Goal: Use online tool/utility: Utilize a website feature to perform a specific function

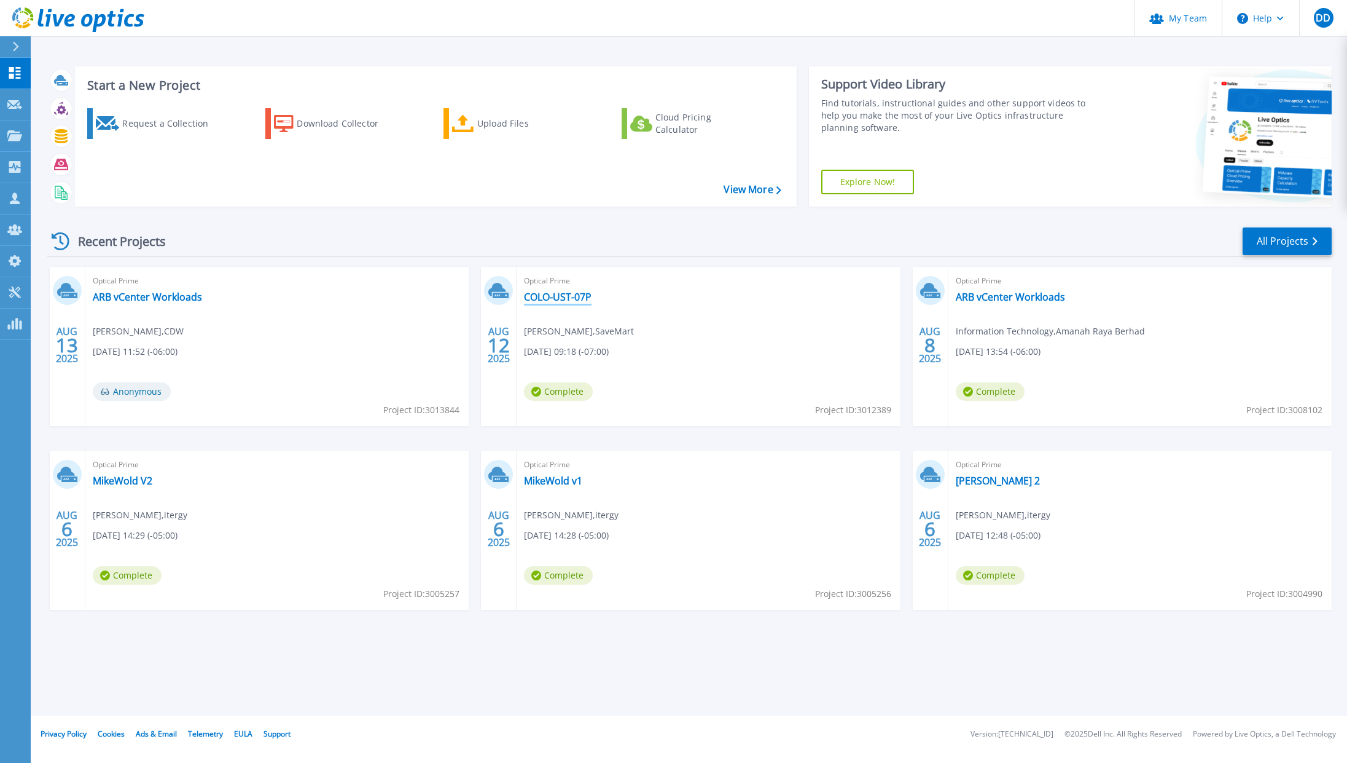
click at [541, 296] on link "COLO-UST-07P" at bounding box center [558, 297] width 68 height 12
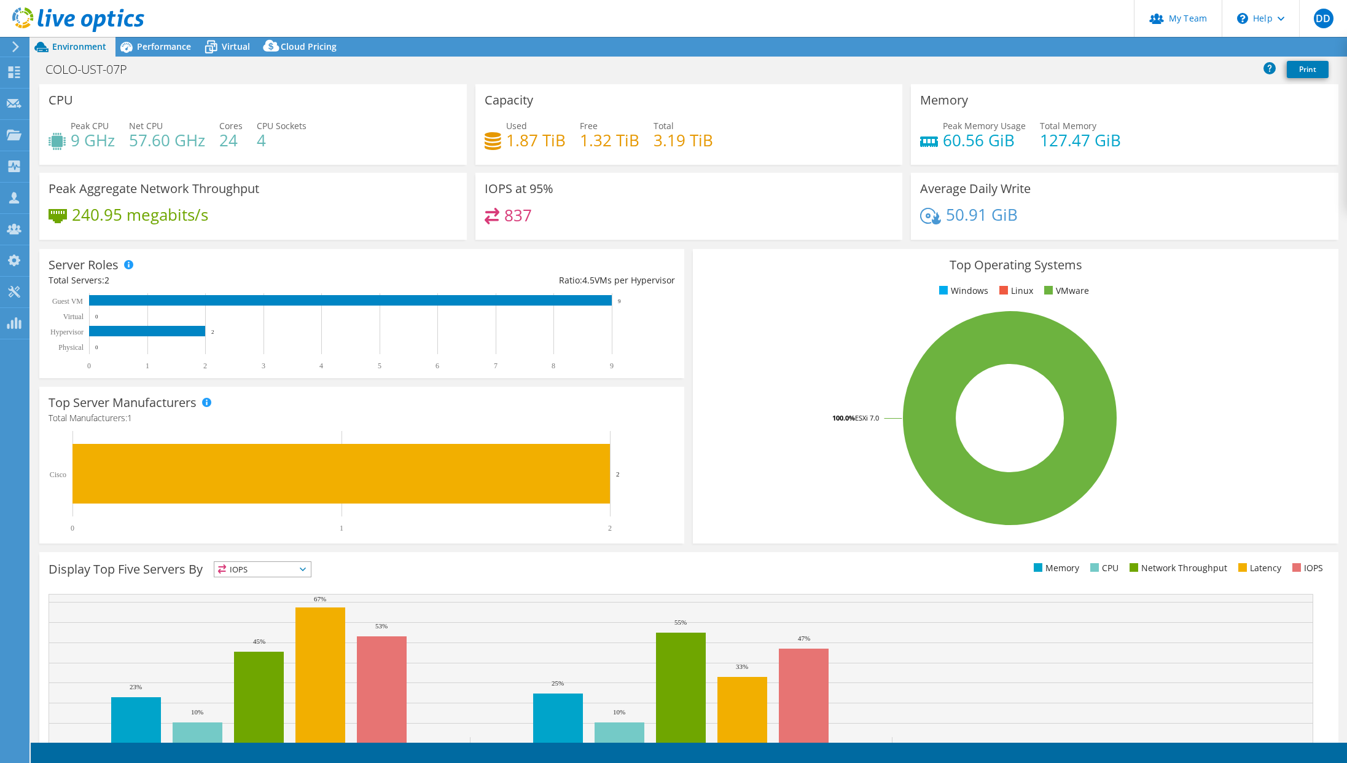
select select "USD"
click at [146, 42] on span "Performance" at bounding box center [164, 47] width 54 height 12
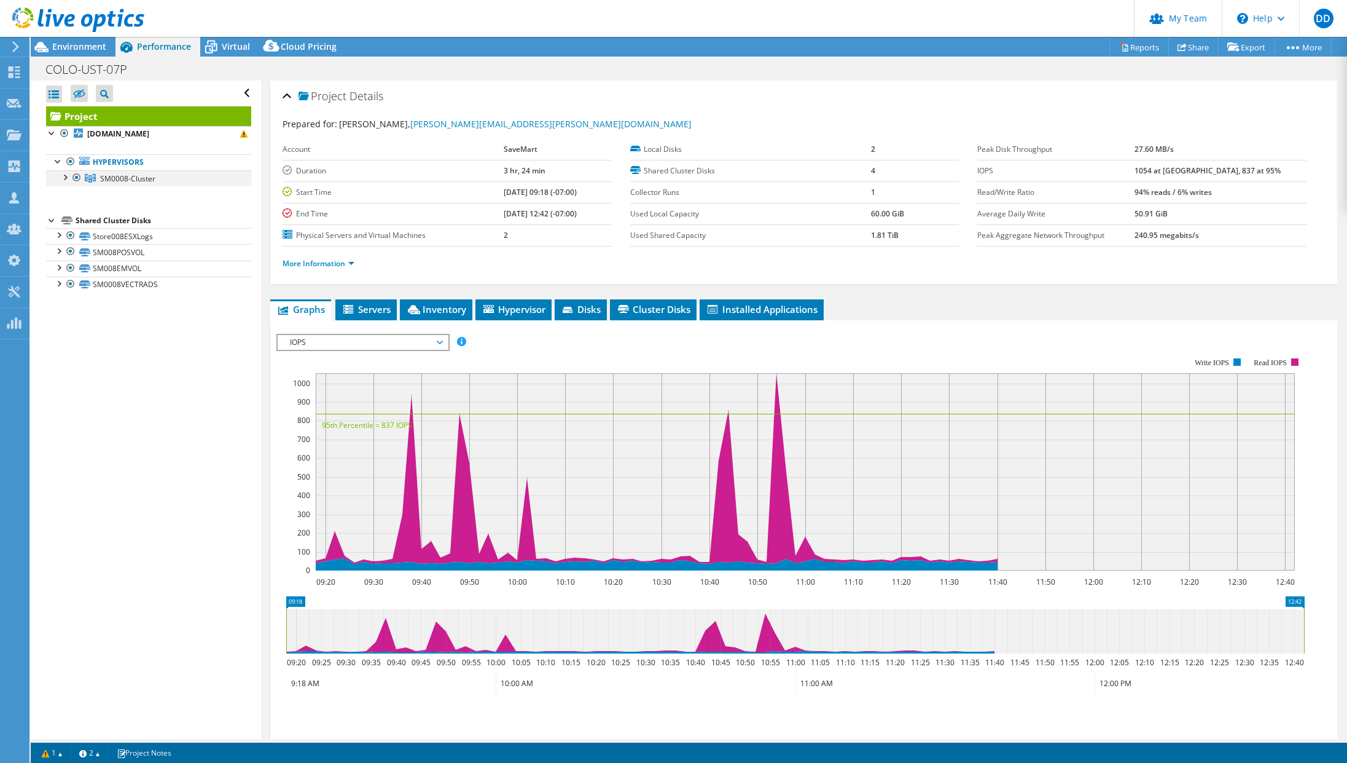
click at [62, 173] on div at bounding box center [64, 176] width 12 height 12
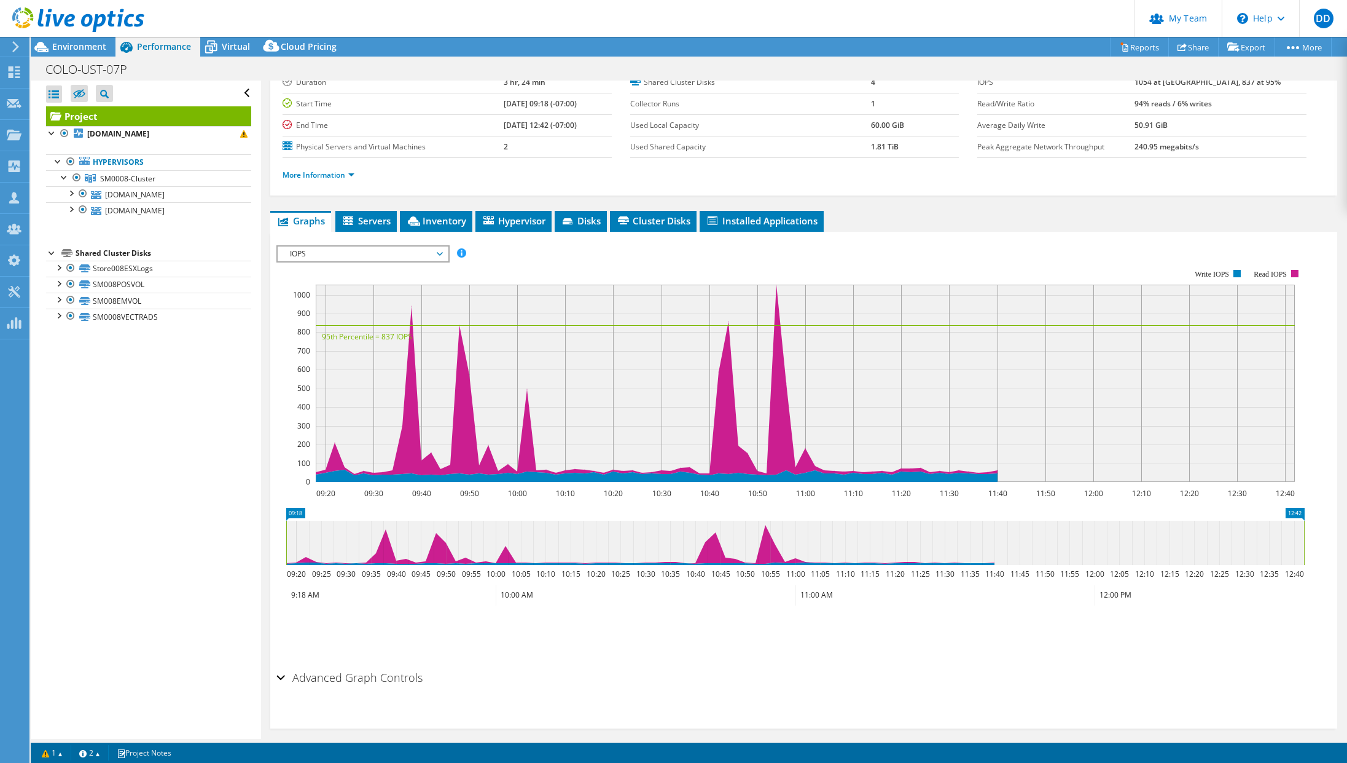
scroll to position [100, 0]
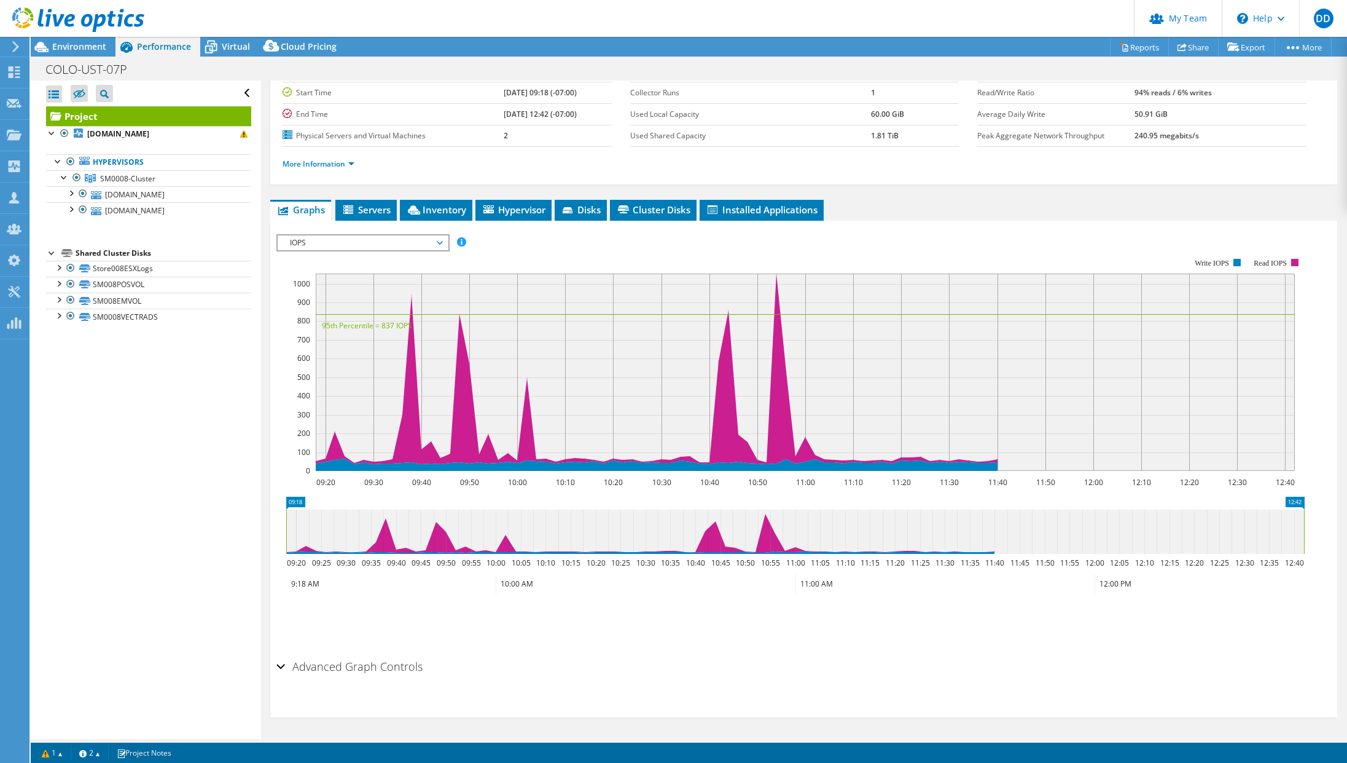
click at [966, 228] on div "IOPS Disk Throughput IO Size Latency Queue Depth CPU Percentage Memory Page Fau…" at bounding box center [803, 441] width 1055 height 426
